Goal: Task Accomplishment & Management: Use online tool/utility

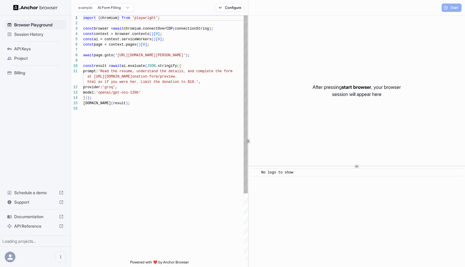
scroll to position [53, 0]
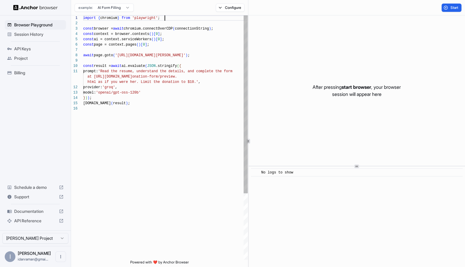
click at [228, 15] on div "import { chromium } from 'playwright' ; const browser = await chromium.connectO…" at bounding box center [165, 182] width 165 height 335
click at [228, 10] on button "Configure" at bounding box center [230, 8] width 29 height 8
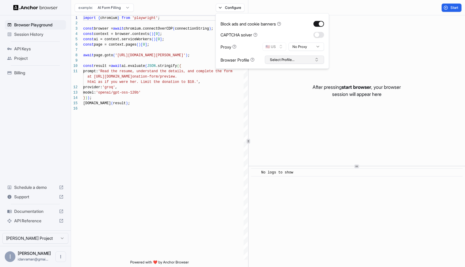
click at [299, 57] on button "Select Profile..." at bounding box center [294, 60] width 59 height 8
type input "*"
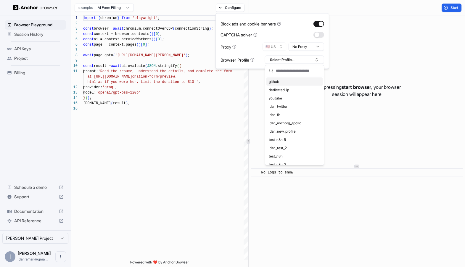
type input "*"
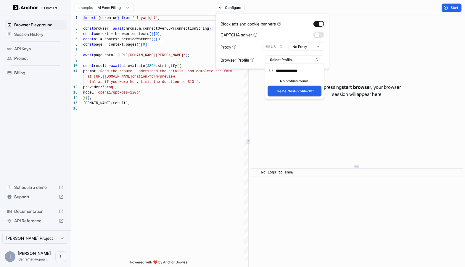
type input "**********"
click at [280, 93] on button "Create "test-profile-10"" at bounding box center [295, 91] width 54 height 11
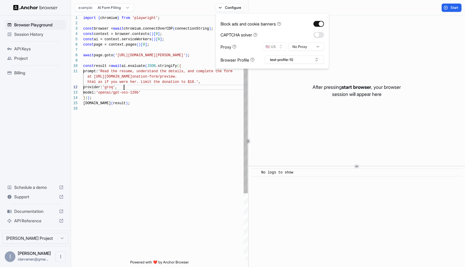
click at [141, 86] on div "import { chromium } from 'playwright' ; const browser = await chromium.connectO…" at bounding box center [165, 182] width 165 height 335
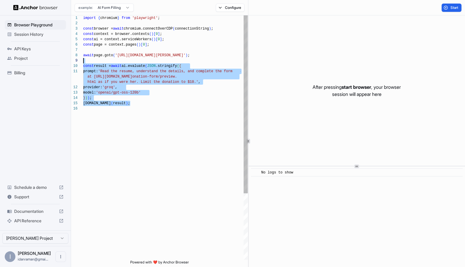
scroll to position [43, 0]
drag, startPoint x: 181, startPoint y: 148, endPoint x: 80, endPoint y: 62, distance: 133.1
click at [83, 62] on div "import { chromium } from 'playwright' ; const browser = await chromium.connectO…" at bounding box center [165, 182] width 165 height 335
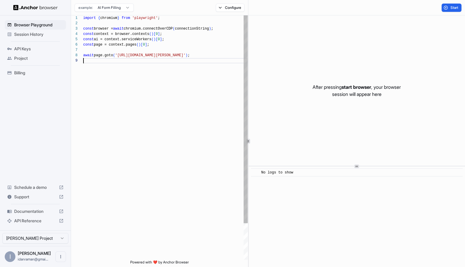
scroll to position [37, 0]
type textarea "**********"
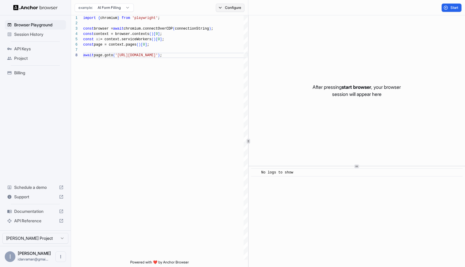
click at [223, 7] on button "Configure" at bounding box center [230, 8] width 29 height 8
click at [313, 46] on html "**********" at bounding box center [232, 133] width 465 height 267
click at [233, 34] on div "CAPTCHA solver" at bounding box center [238, 35] width 37 height 6
click at [450, 7] on span "Start" at bounding box center [454, 7] width 8 height 5
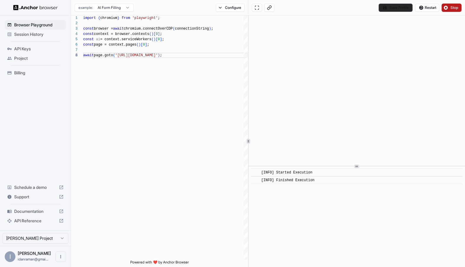
click at [391, 7] on button "Save Profile" at bounding box center [395, 8] width 34 height 8
click at [333, 4] on div "Save Profile Restart Stop" at bounding box center [356, 7] width 217 height 15
click at [386, 5] on button "Save Profile" at bounding box center [395, 8] width 34 height 8
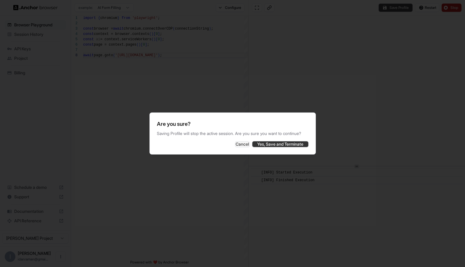
click at [264, 147] on button "Yes, Save and Terminate" at bounding box center [280, 144] width 56 height 6
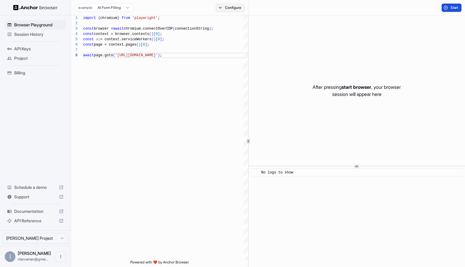
click at [229, 8] on button "Configure" at bounding box center [230, 8] width 29 height 8
click at [298, 32] on div "CAPTCHA solver" at bounding box center [272, 35] width 104 height 6
click at [391, 75] on div "After pressing start browser , your browser session will appear here" at bounding box center [357, 90] width 217 height 150
click at [450, 6] on span "Start" at bounding box center [454, 7] width 8 height 5
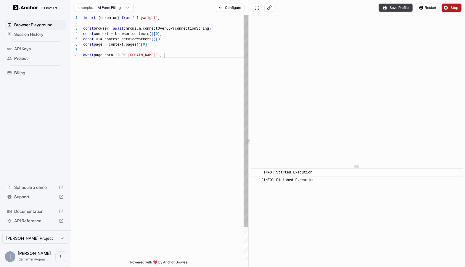
click at [174, 56] on div "import { chromium } from 'playwright' ; const browser = await chromium.connectO…" at bounding box center [165, 155] width 165 height 281
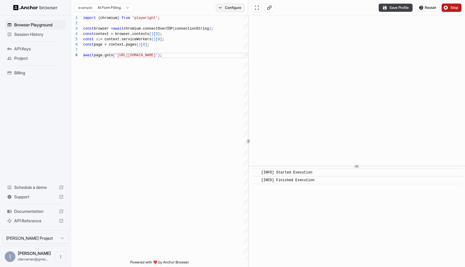
click at [226, 9] on button "Configure" at bounding box center [230, 8] width 29 height 8
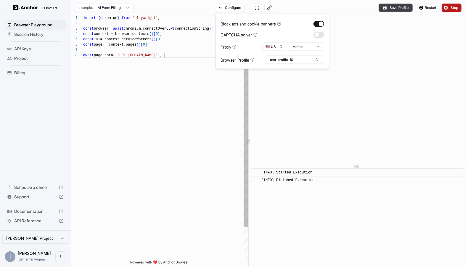
click at [191, 90] on div "import { chromium } from 'playwright' ; const browser = await chromium.connectO…" at bounding box center [165, 155] width 165 height 281
click at [165, 53] on div "const browser = await chromium.connectOverCDP ( connectionString ) ; const cont…" at bounding box center [165, 155] width 165 height 281
click at [139, 55] on div "const browser = await chromium.connectOverCDP ( connectionString ) ; const cont…" at bounding box center [165, 155] width 165 height 281
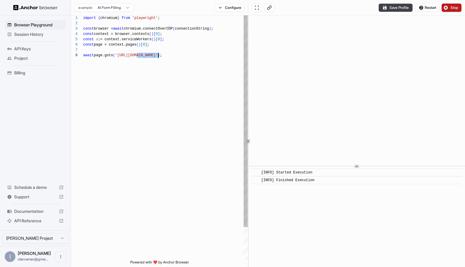
drag, startPoint x: 139, startPoint y: 55, endPoint x: 157, endPoint y: 55, distance: 17.8
click at [157, 55] on div "const browser = await chromium.connectOverCDP ( connectionString ) ; const cont…" at bounding box center [165, 155] width 165 height 281
type textarea "**********"
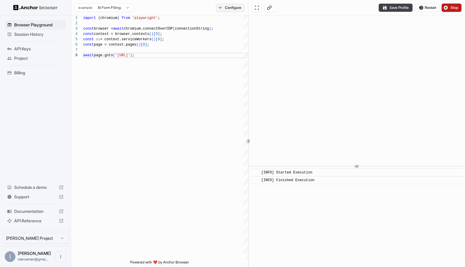
click at [228, 10] on button "Configure" at bounding box center [230, 8] width 29 height 8
click at [288, 57] on button "test-profile-10" at bounding box center [294, 60] width 59 height 8
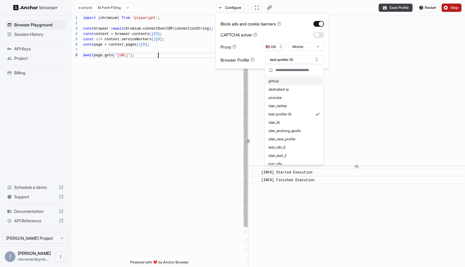
click at [187, 76] on div "const browser = await chromium.connectOverCDP ( connectionString ) ; const cont…" at bounding box center [165, 155] width 165 height 281
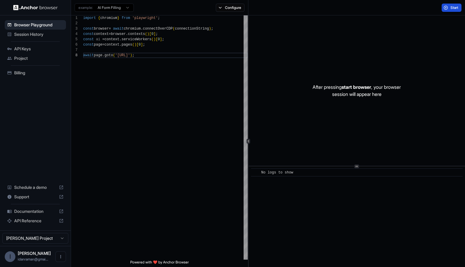
click at [184, 1] on div "example: AI Form Filling Configure" at bounding box center [159, 7] width 177 height 15
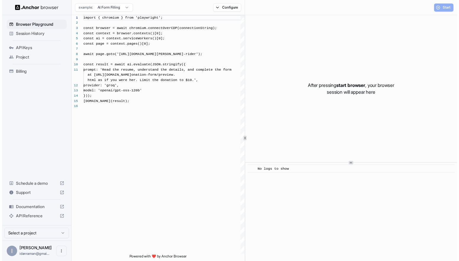
scroll to position [53, 0]
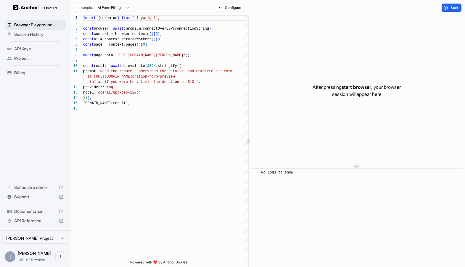
click at [28, 27] on span "Browser Playground" at bounding box center [38, 25] width 49 height 6
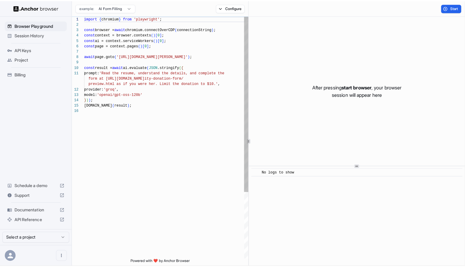
scroll to position [53, 0]
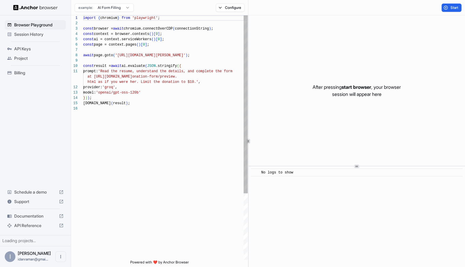
scroll to position [53, 0]
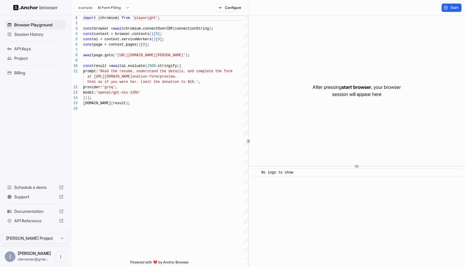
click at [25, 33] on span "Session History" at bounding box center [38, 34] width 49 height 6
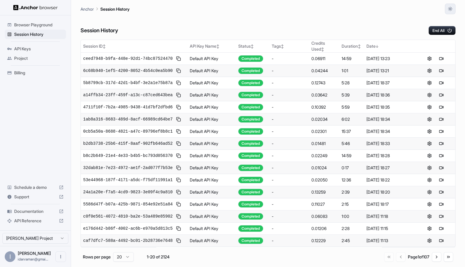
click at [445, 9] on button "button" at bounding box center [450, 9] width 11 height 11
click at [445, 20] on li "System" at bounding box center [443, 23] width 19 height 10
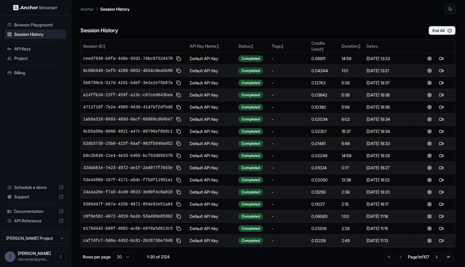
click at [39, 22] on span "Browser Playground" at bounding box center [38, 25] width 49 height 6
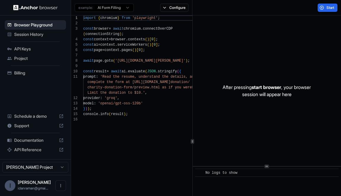
scroll to position [53, 0]
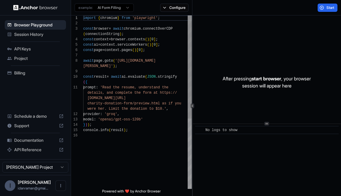
scroll to position [43, 0]
click at [144, 61] on div "import { chromium } from 'playwright' ; const browser = await chromium . connec…" at bounding box center [137, 160] width 109 height 290
click at [172, 25] on div "import { chromium } from 'playwright' ; const browser = await chromium . connec…" at bounding box center [137, 160] width 109 height 290
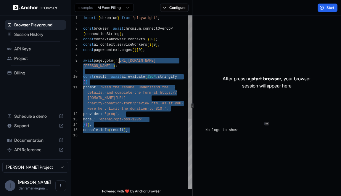
scroll to position [11, 0]
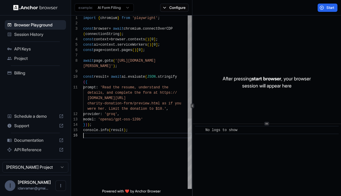
drag, startPoint x: 128, startPoint y: 143, endPoint x: 112, endPoint y: 155, distance: 20.1
click at [113, 155] on div "import { chromium } from 'playwright' ; const browser = await chromium . connec…" at bounding box center [137, 160] width 109 height 290
click at [123, 96] on div "import { chromium } from 'playwright' ; const browser = await chromium . connec…" at bounding box center [137, 160] width 109 height 290
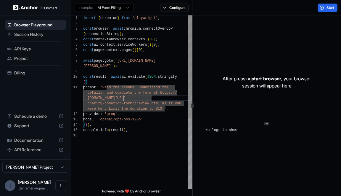
scroll to position [0, 0]
click at [120, 72] on div "import { chromium } from 'playwright' ; const browser = await chromium . connec…" at bounding box center [137, 160] width 109 height 290
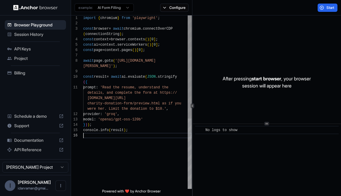
scroll to position [11, 0]
click at [118, 158] on div "import { chromium } from 'playwright' ; const browser = await chromium . connec…" at bounding box center [137, 160] width 109 height 290
click at [118, 67] on div "import { chromium } from 'playwright' ; const browser = await chromium . connec…" at bounding box center [137, 160] width 109 height 290
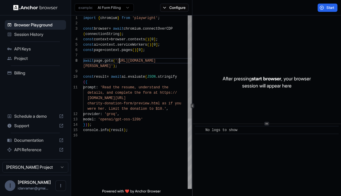
scroll to position [43, 0]
drag, startPoint x: 120, startPoint y: 61, endPoint x: 109, endPoint y: 64, distance: 11.1
click at [109, 64] on div "import { chromium } from 'playwright' ; const browser = await chromium . connec…" at bounding box center [137, 160] width 109 height 290
click at [114, 75] on div "import { chromium } from 'playwright' ; const browser = await chromium . connec…" at bounding box center [137, 160] width 109 height 290
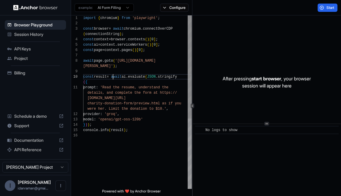
scroll to position [16, 0]
click at [107, 87] on div "import { chromium } from 'playwright' ; const browser = await chromium . connec…" at bounding box center [137, 160] width 109 height 290
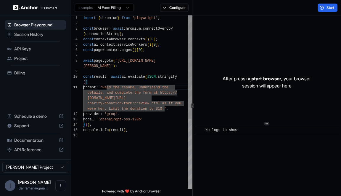
scroll to position [0, 0]
click at [113, 70] on div "import { chromium } from 'playwright' ; const browser = await chromium . connec…" at bounding box center [137, 160] width 109 height 290
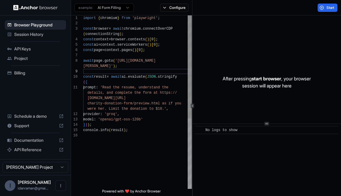
scroll to position [48, 0]
click at [126, 67] on div "import { chromium } from 'playwright' ; const browser = await chromium . connec…" at bounding box center [137, 160] width 109 height 290
drag, startPoint x: 121, startPoint y: 67, endPoint x: 85, endPoint y: 59, distance: 36.3
click at [85, 59] on div "import { chromium } from 'playwright' ; const browser = await chromium . connec…" at bounding box center [137, 160] width 109 height 290
click at [113, 68] on div "import { chromium } from 'playwright' ; const browser = await chromium . connec…" at bounding box center [137, 160] width 109 height 290
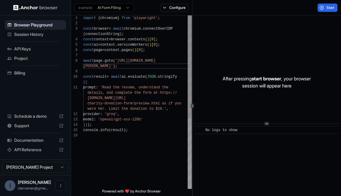
click at [107, 86] on div "import { chromium } from 'playwright' ; const browser = await chromium . connec…" at bounding box center [137, 160] width 109 height 290
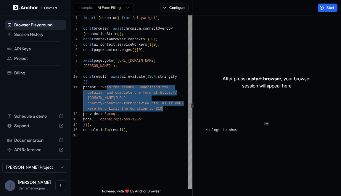
drag, startPoint x: 107, startPoint y: 86, endPoint x: 163, endPoint y: 108, distance: 59.6
click at [163, 108] on div "import { chromium } from 'playwright' ; const browser = await chromium . connec…" at bounding box center [137, 160] width 109 height 290
click at [160, 115] on div "import { chromium } from 'playwright' ; const browser = await chromium . connec…" at bounding box center [137, 160] width 109 height 290
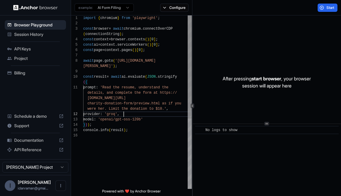
scroll to position [11, 0]
click at [148, 173] on div "import { chromium } from 'playwright' ; const browser = await chromium . connec…" at bounding box center [137, 160] width 109 height 290
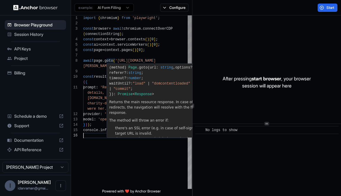
click at [117, 63] on div "**********" at bounding box center [131, 101] width 121 height 173
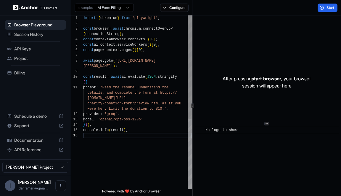
scroll to position [48, 0]
click at [117, 68] on div "import { chromium } from 'playwright' ; const browser = await chromium . connec…" at bounding box center [137, 160] width 109 height 290
click at [121, 60] on div "import { chromium } from 'playwright' ; const browser = await chromium . connec…" at bounding box center [137, 160] width 109 height 290
click at [325, 7] on button "Start" at bounding box center [328, 8] width 20 height 8
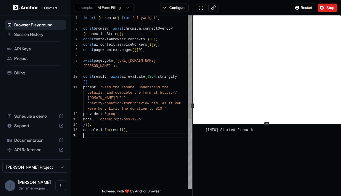
scroll to position [10, 0]
drag, startPoint x: 150, startPoint y: 143, endPoint x: 137, endPoint y: 135, distance: 15.5
click at [137, 135] on div "import { chromium } from 'playwright' ; const browser = await chromium . connec…" at bounding box center [137, 160] width 109 height 290
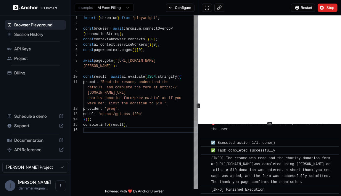
scroll to position [388, 0]
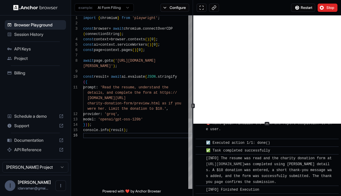
type textarea "**********"
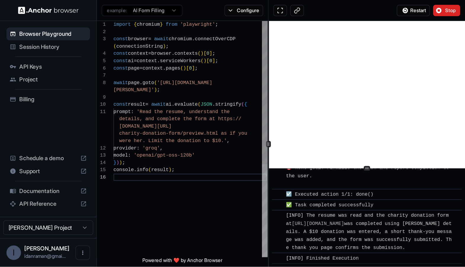
scroll to position [0, 0]
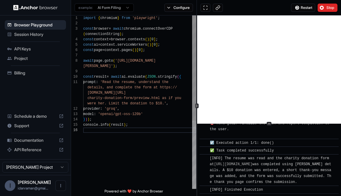
click at [197, 112] on div at bounding box center [197, 105] width 0 height 180
click at [35, 36] on span "Session History" at bounding box center [38, 34] width 49 height 6
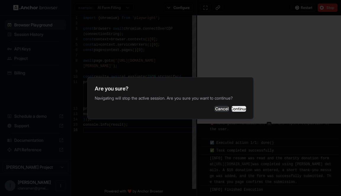
click at [231, 112] on button "Continue" at bounding box center [238, 109] width 15 height 6
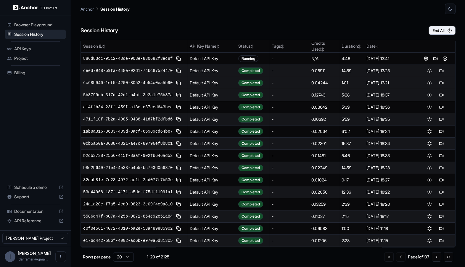
click at [146, 77] on td "6c68b940-1ef5-4200-8052-4b54c0ea5b90" at bounding box center [134, 83] width 107 height 12
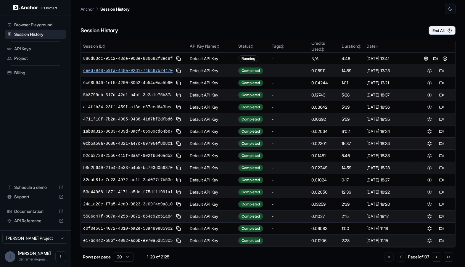
click at [146, 73] on span "ceed7948-b9fa-448e-92d1-74bc87524470" at bounding box center [127, 71] width 89 height 6
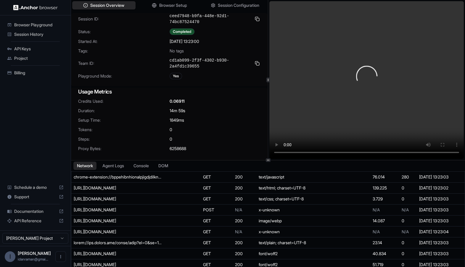
scroll to position [35, 0]
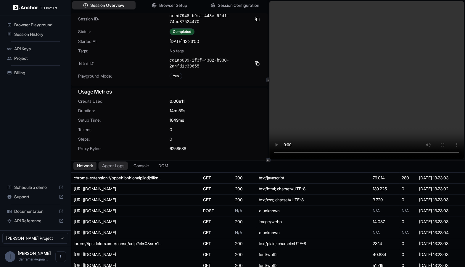
click at [117, 165] on button "Agent Logs" at bounding box center [114, 165] width 30 height 9
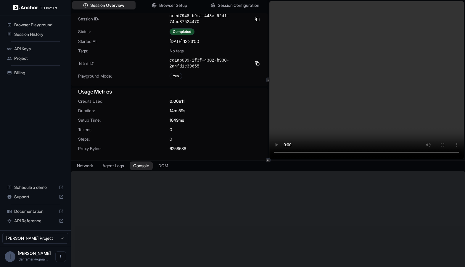
click at [138, 165] on button "Console" at bounding box center [141, 165] width 23 height 9
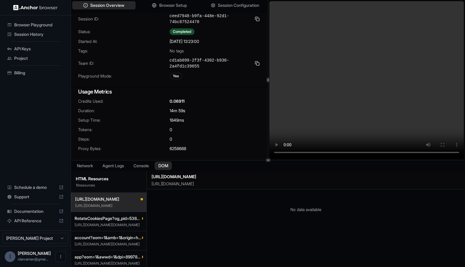
click at [162, 165] on button "DOM" at bounding box center [162, 165] width 17 height 9
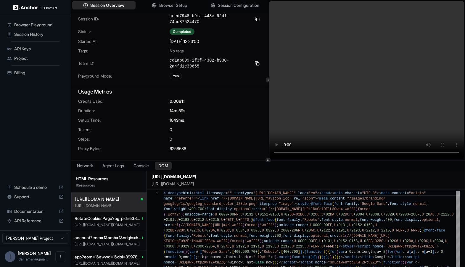
click at [155, 162] on button "DOM" at bounding box center [163, 166] width 17 height 8
click at [257, 115] on div "Credits Used: 0.06911 Duration: 14m 59s Setup Time: 1849 ms [PERSON_NAME]: 0 St…" at bounding box center [169, 128] width 197 height 60
click at [49, 34] on span "Session History" at bounding box center [38, 34] width 49 height 6
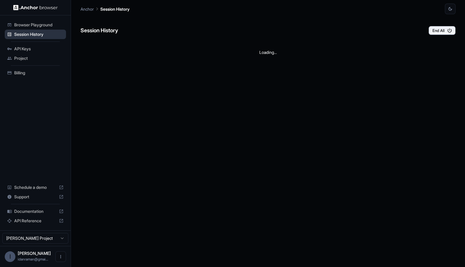
click at [49, 34] on span "Session History" at bounding box center [38, 34] width 49 height 6
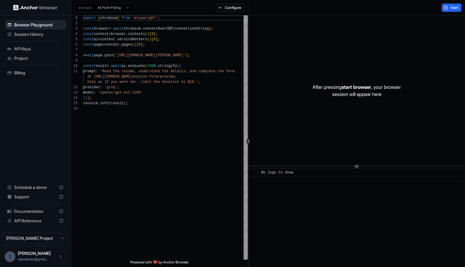
scroll to position [53, 0]
